Goal: Find specific page/section: Find specific page/section

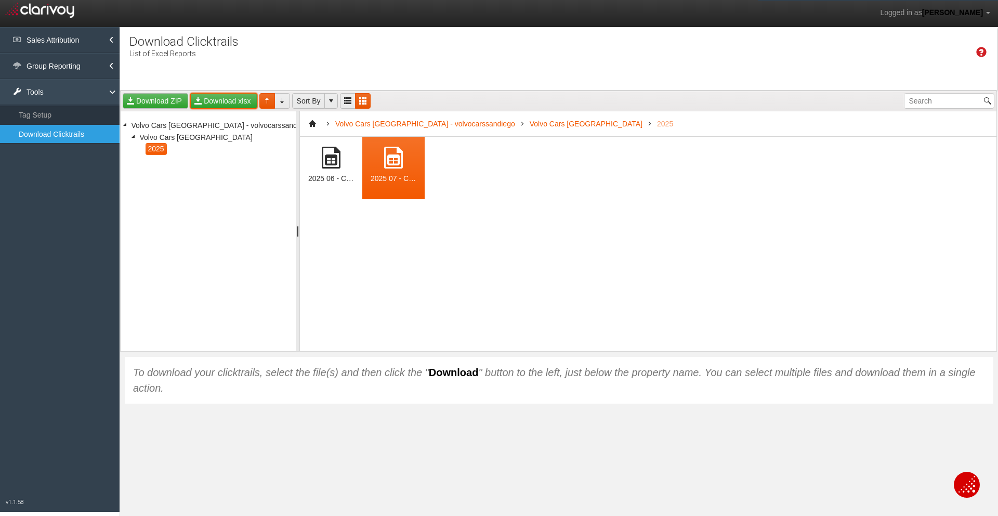
click at [72, 88] on link "Tools" at bounding box center [60, 92] width 120 height 26
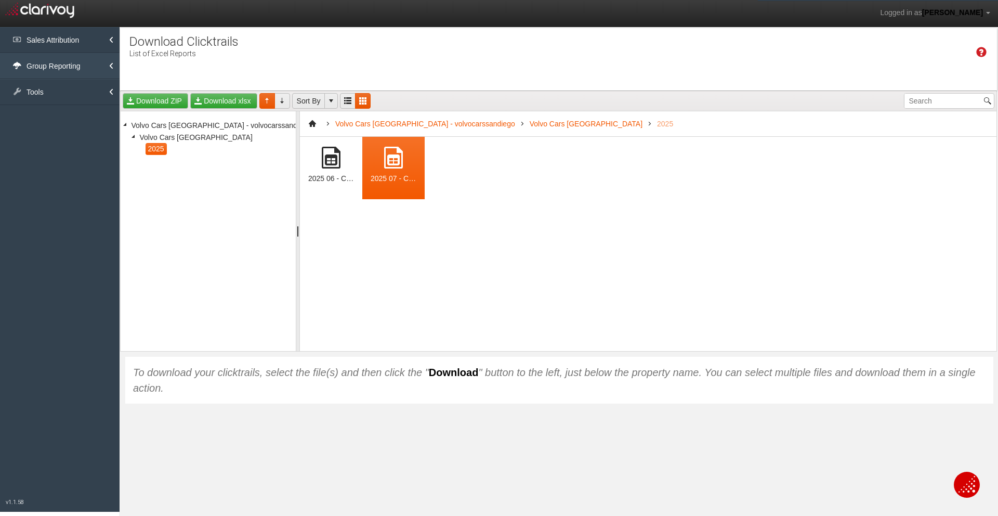
click at [87, 63] on link "Group Reporting" at bounding box center [60, 66] width 120 height 26
click at [71, 89] on link "Channels by Rooftop" at bounding box center [60, 89] width 120 height 19
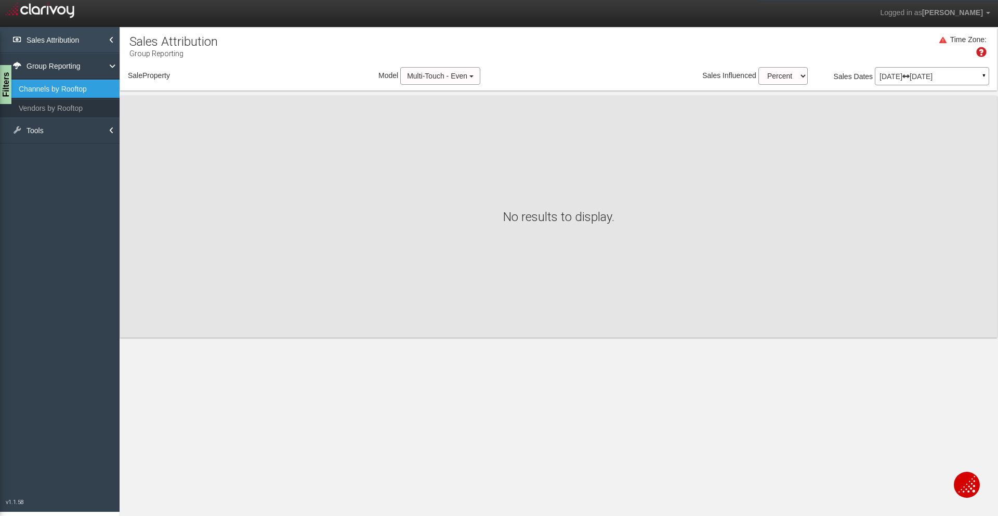
click at [91, 40] on link "Sales Attribution" at bounding box center [60, 40] width 120 height 26
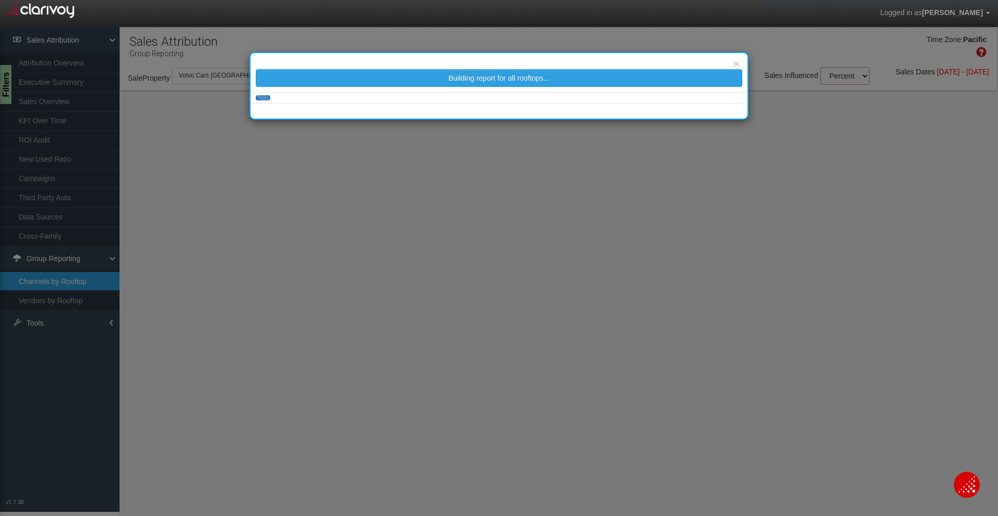
select select "25"
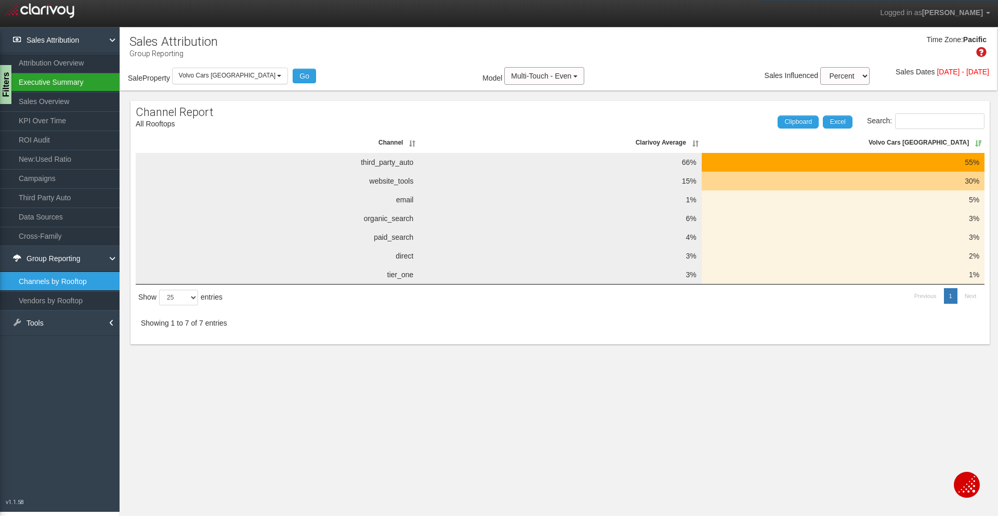
click at [74, 83] on link "Executive Summary" at bounding box center [60, 82] width 120 height 19
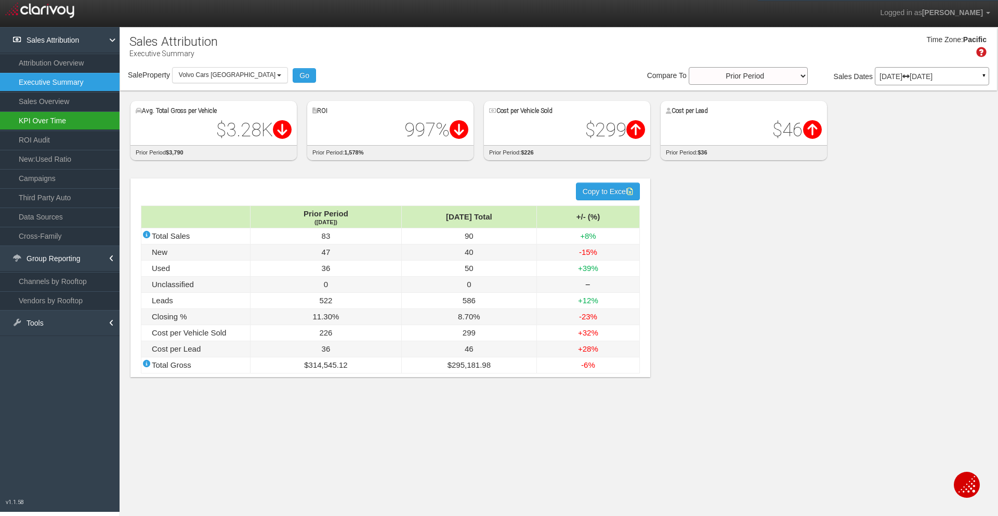
click at [87, 121] on link "KPI Over Time" at bounding box center [60, 120] width 120 height 19
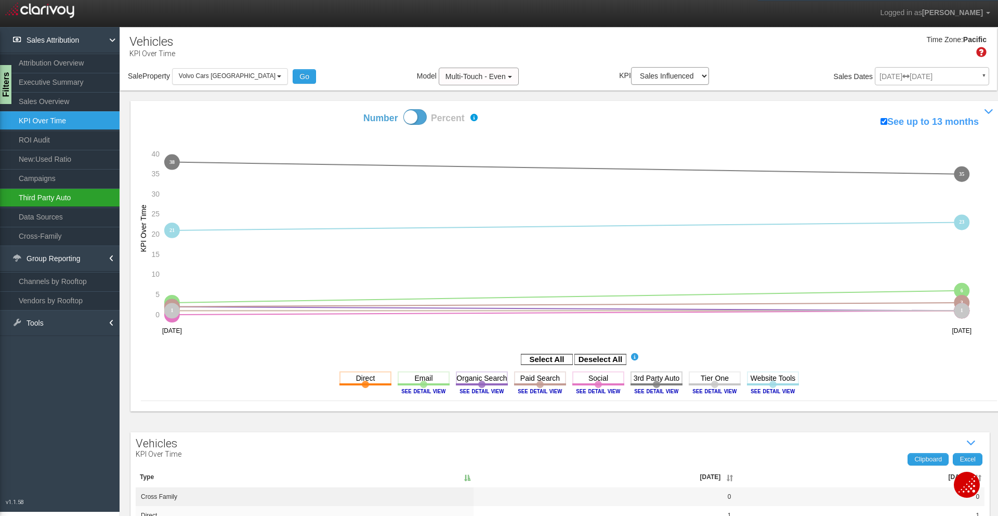
click at [76, 195] on link "Third Party Auto" at bounding box center [60, 197] width 120 height 19
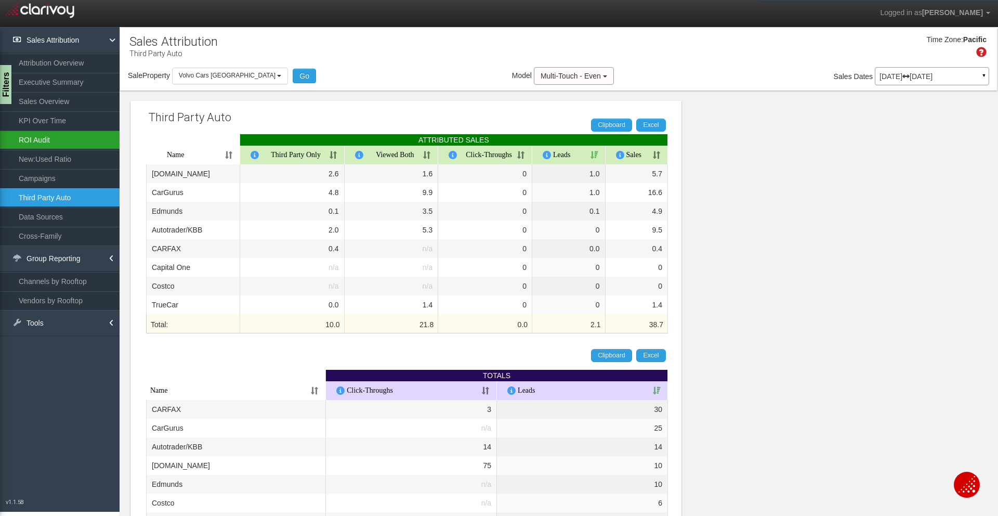
click at [71, 138] on link "ROI Audit" at bounding box center [60, 139] width 120 height 19
